Goal: Obtain resource: Obtain resource

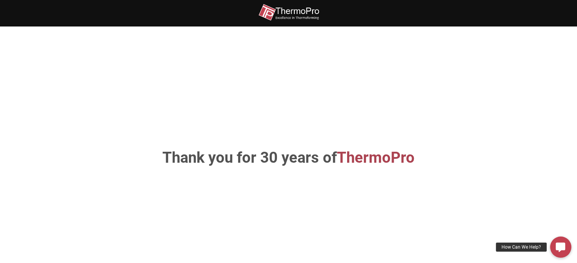
click at [335, 138] on div "Thank you for 30 years of ThermoPro" at bounding box center [288, 158] width 432 height 218
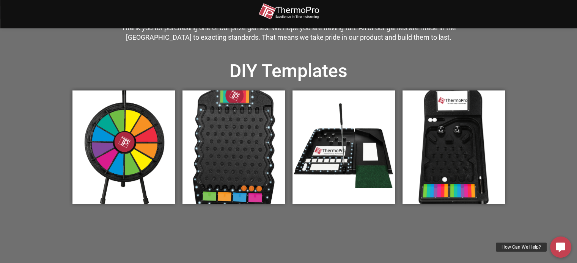
scroll to position [226, 0]
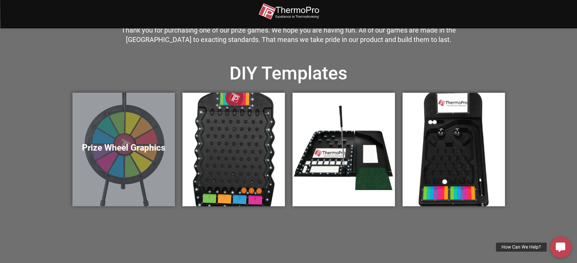
click at [132, 146] on h5 "Prize Wheel Graphics" at bounding box center [123, 148] width 87 height 11
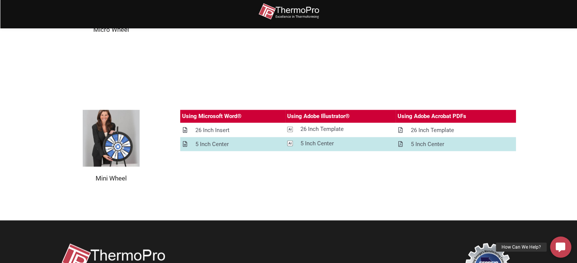
scroll to position [984, 0]
